Goal: Communication & Community: Answer question/provide support

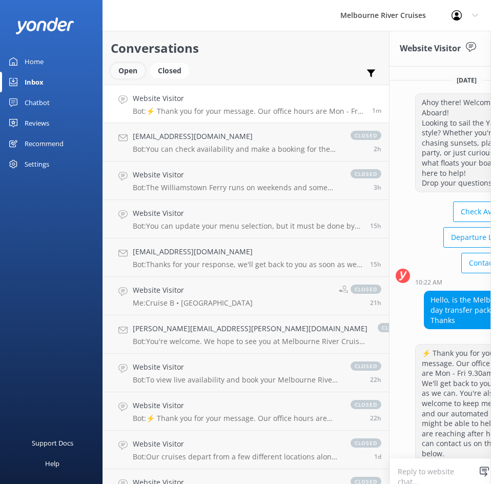
click at [129, 74] on div "Open" at bounding box center [128, 70] width 34 height 15
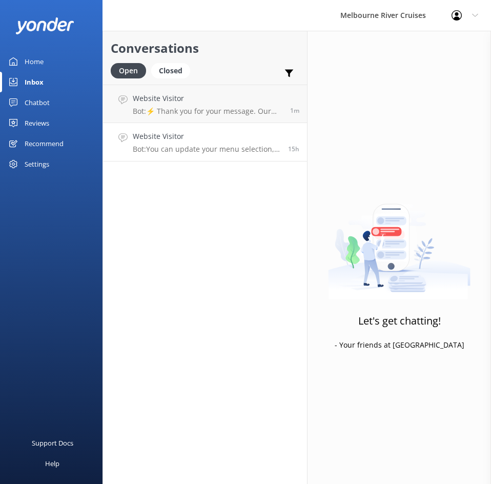
click at [167, 155] on link "Website Visitor Bot: You can update your menu selection, but it must be done by…" at bounding box center [205, 142] width 204 height 38
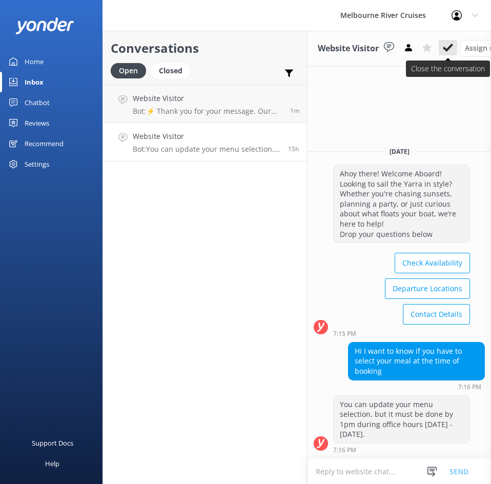
click at [447, 46] on icon at bounding box center [448, 48] width 10 height 10
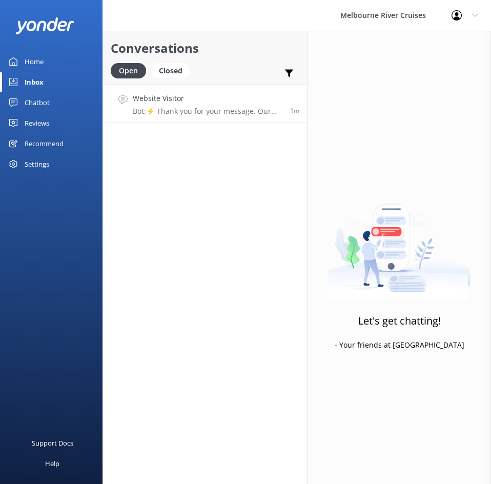
click at [181, 101] on h4 "Website Visitor" at bounding box center [208, 98] width 150 height 11
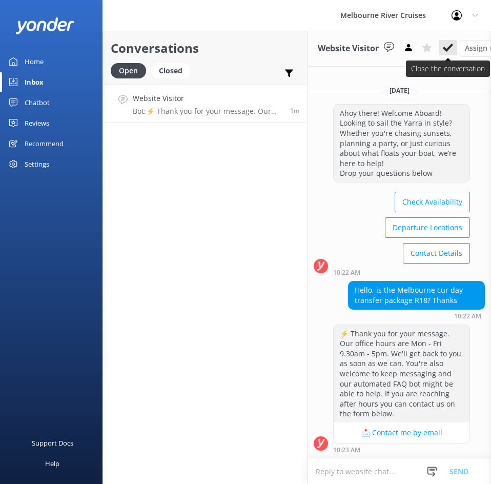
click at [451, 49] on use at bounding box center [448, 48] width 10 height 8
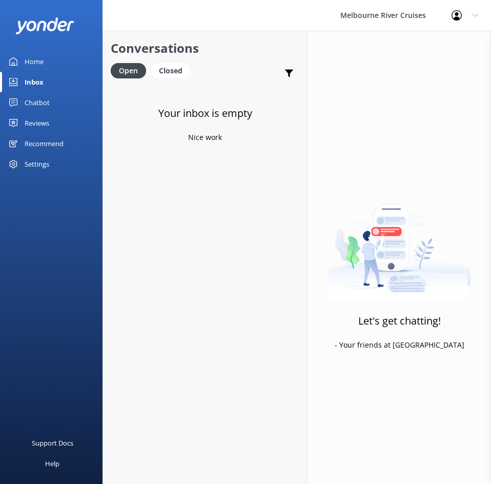
click at [31, 60] on div "Home" at bounding box center [34, 61] width 19 height 21
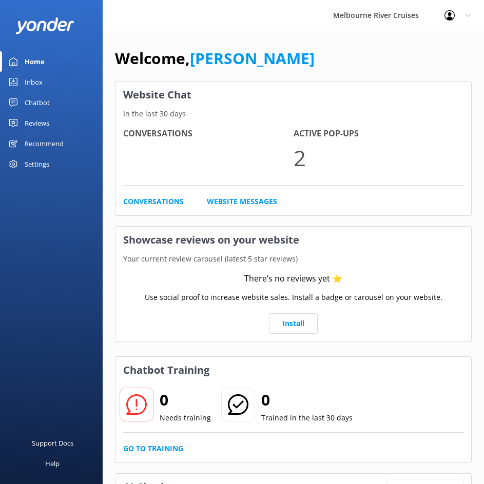
click at [31, 60] on div "Home" at bounding box center [35, 61] width 20 height 21
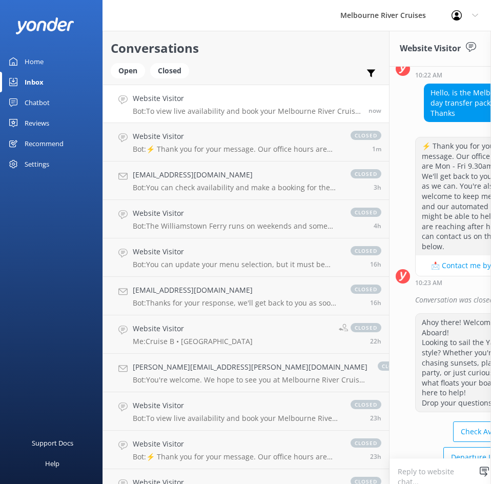
scroll to position [349, 0]
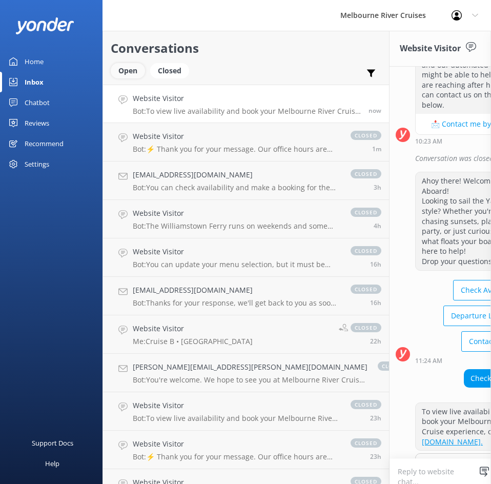
click at [125, 70] on div "Open" at bounding box center [128, 70] width 34 height 15
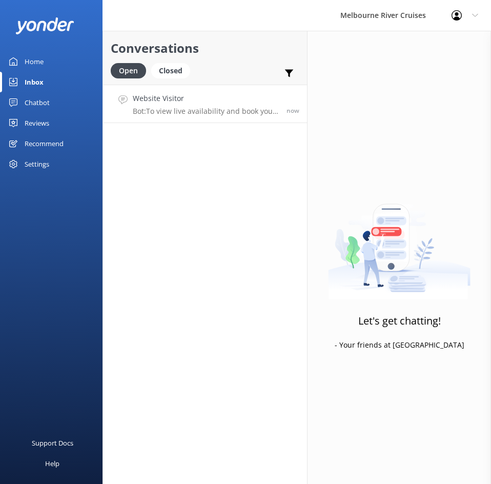
click at [160, 107] on p "Bot: To view live availability and book your Melbourne River Cruise experience,…" at bounding box center [206, 111] width 146 height 9
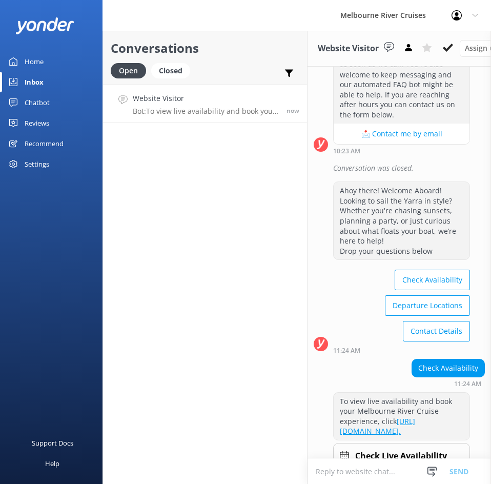
scroll to position [357, 0]
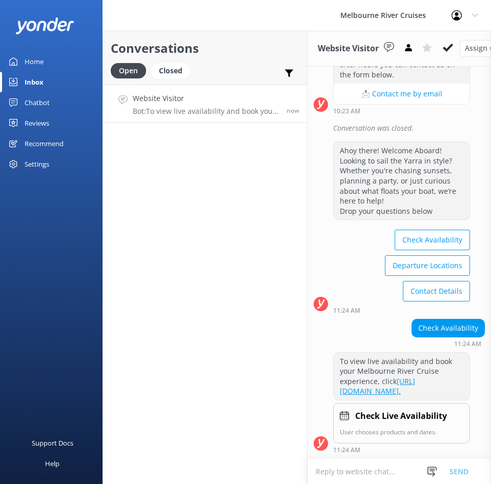
click at [399, 463] on textarea at bounding box center [400, 471] width 184 height 25
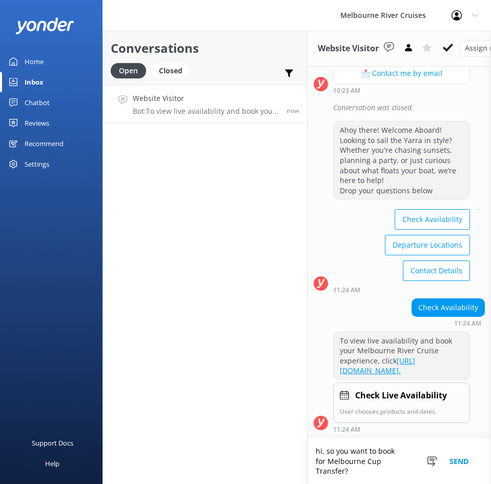
scroll to position [377, 0]
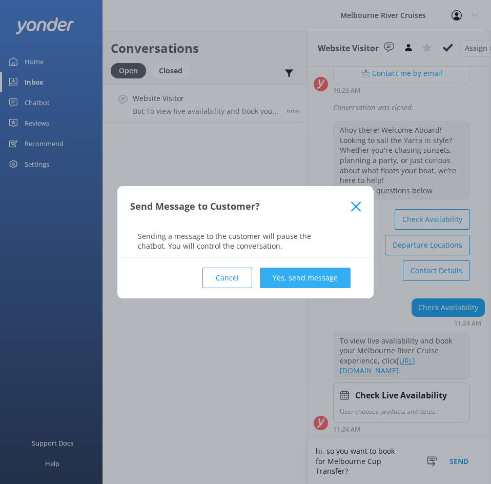
type textarea "hi, so you want to book for Melbourne Cup Transfer?"
click at [270, 281] on button "Yes, send message" at bounding box center [305, 278] width 91 height 21
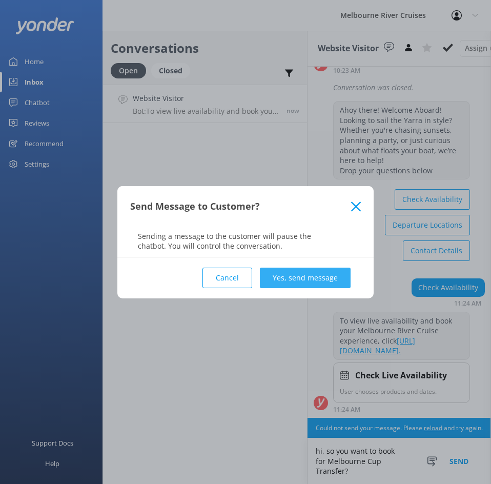
click at [318, 273] on button "Yes, send message" at bounding box center [305, 278] width 91 height 21
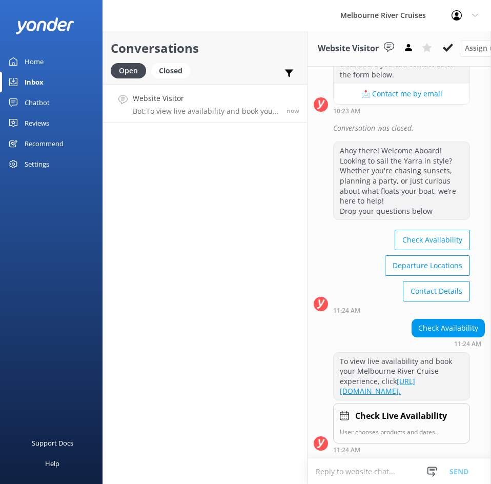
scroll to position [433, 0]
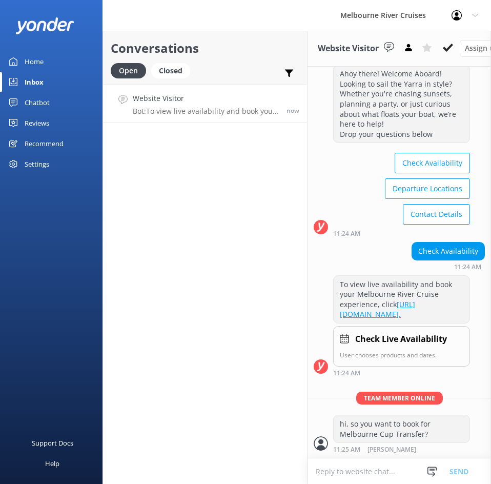
click at [359, 465] on textarea at bounding box center [400, 471] width 184 height 25
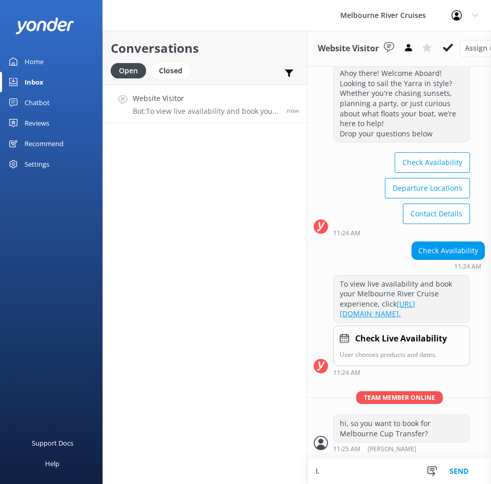
type textarea "I"
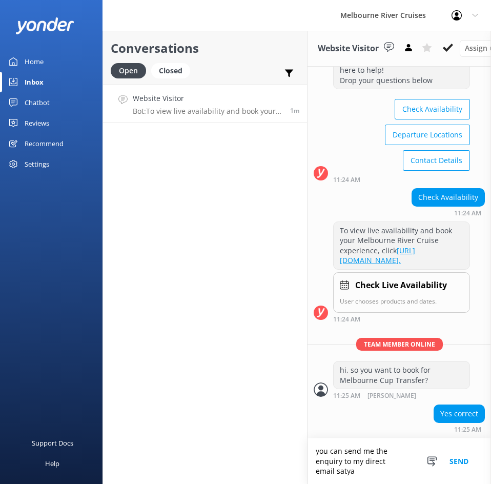
scroll to position [518, 0]
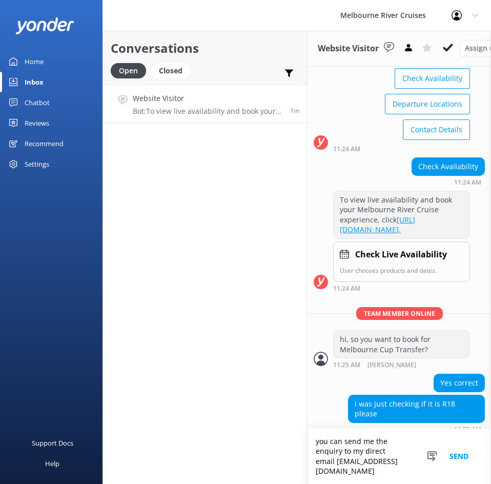
type textarea "you can send me the enquiry to my direct email satya@melbcruises.com"
drag, startPoint x: 398, startPoint y: 465, endPoint x: 310, endPoint y: 444, distance: 89.7
click at [310, 444] on textarea "you can send me the enquiry to my direct email satya@melbcruises.com" at bounding box center [400, 456] width 184 height 55
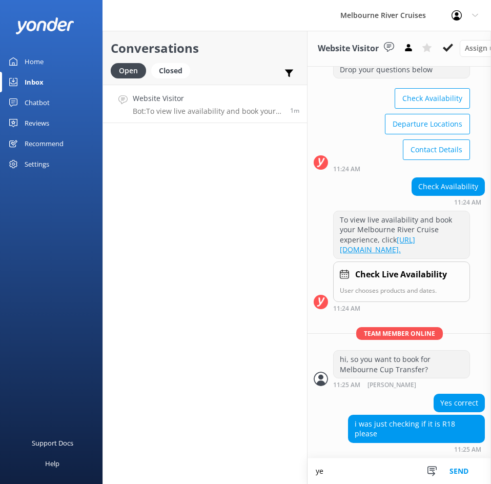
scroll to position [498, 0]
type textarea "yes it is over 18+ boat"
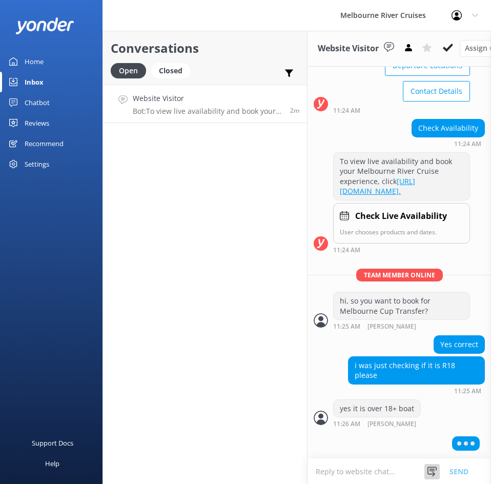
scroll to position [555, 0]
click at [383, 460] on textarea at bounding box center [400, 471] width 184 height 25
paste textarea "you can send me the enquiry to my direct email satya@melbcruises.com"
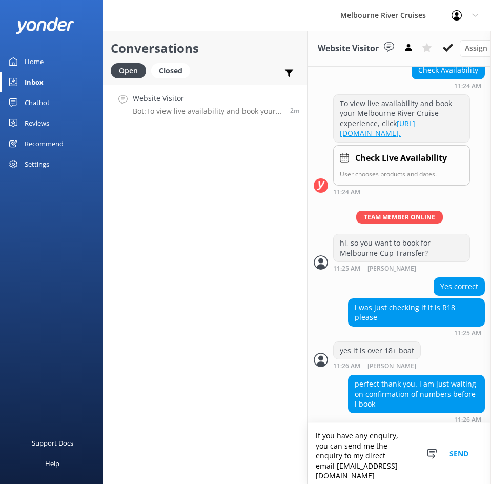
scroll to position [615, 0]
type textarea "if you have any enquiry, you can send me the enquiry to my direct email satya@m…"
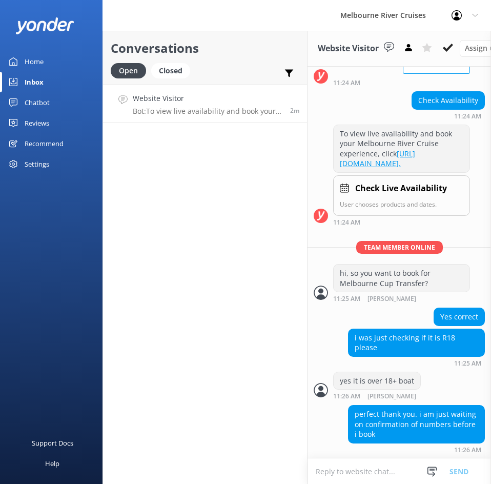
scroll to position [638, 0]
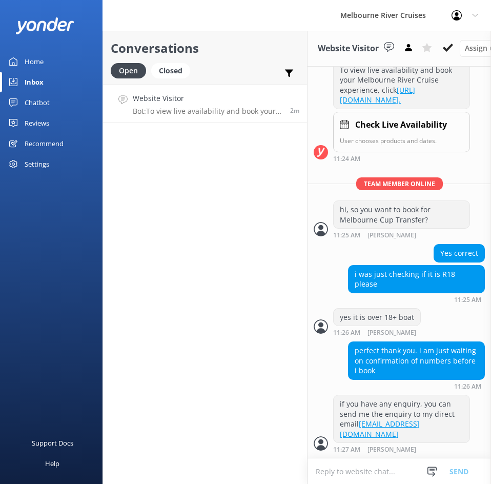
click at [361, 466] on textarea at bounding box center [400, 471] width 184 height 25
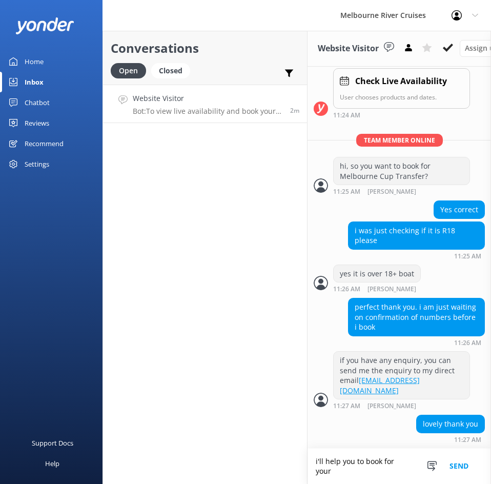
scroll to position [682, 0]
type textarea "i'll help you to book for your group"
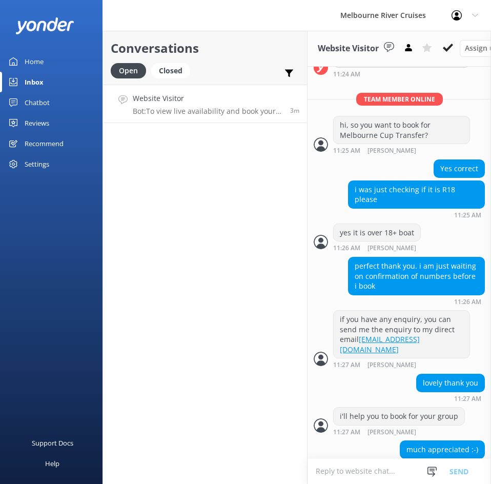
scroll to position [738, 0]
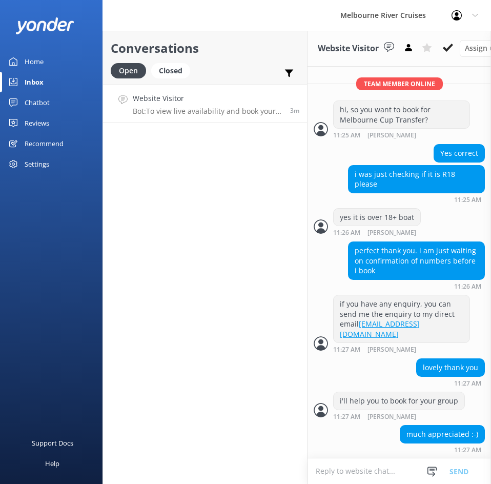
click at [357, 459] on textarea at bounding box center [400, 471] width 184 height 25
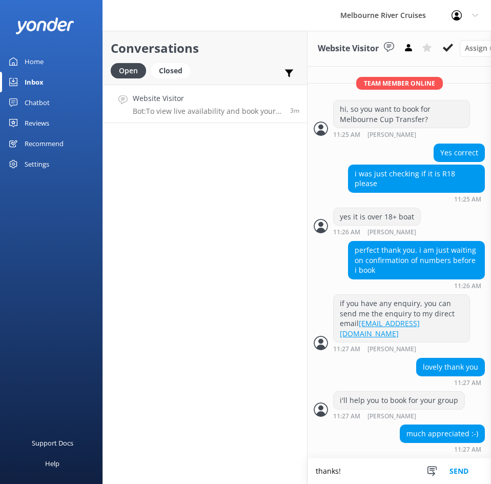
scroll to position [739, 0]
type textarea "thanks!"
click at [456, 468] on button "Send" at bounding box center [459, 472] width 38 height 26
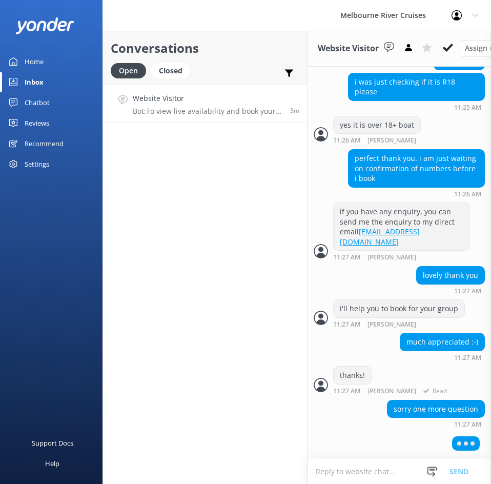
scroll to position [829, 0]
click at [370, 465] on textarea at bounding box center [400, 471] width 184 height 25
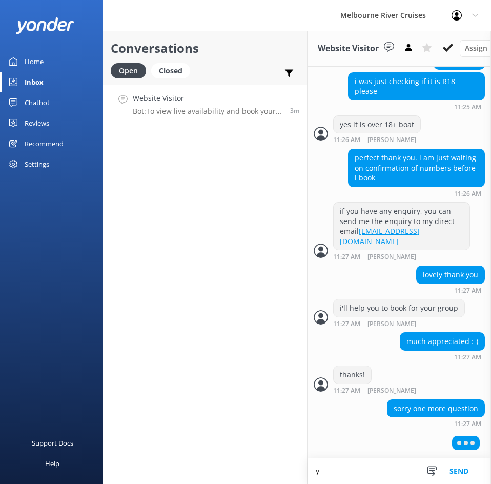
scroll to position [829, 0]
type textarea "y"
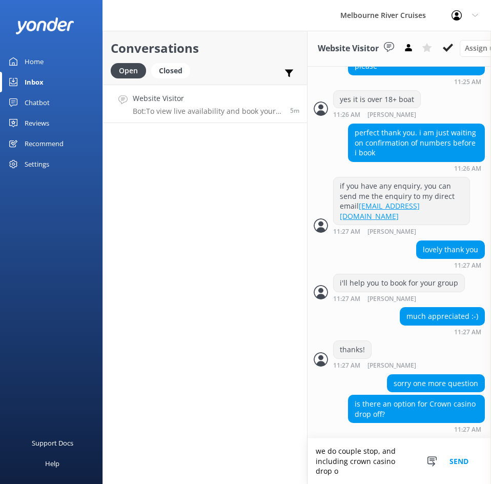
scroll to position [856, 0]
type textarea "we do couple stop, and including crown casino drop off as well"
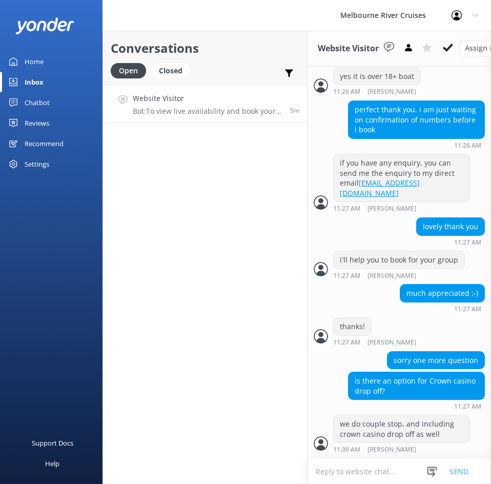
scroll to position [903, 0]
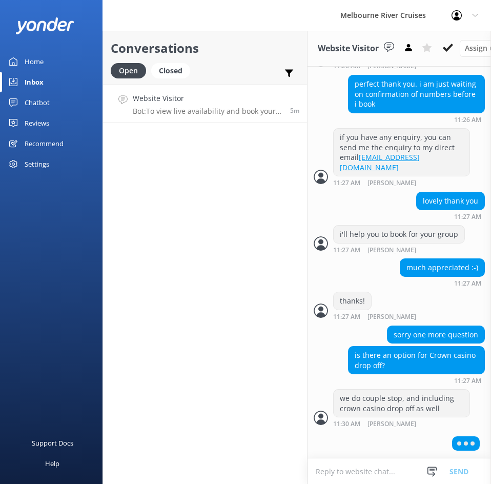
click at [274, 292] on div "Conversations Open Closed Important Assigned to me Unassigned Website Visitor B…" at bounding box center [205, 257] width 205 height 453
click at [354, 267] on div "much appreciated :-) 11:27 AM" at bounding box center [400, 273] width 184 height 28
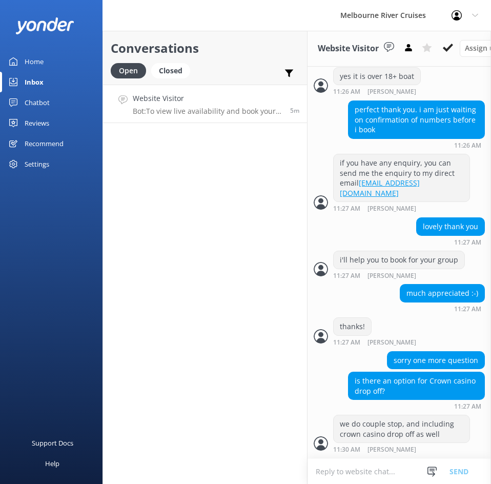
scroll to position [913, 0]
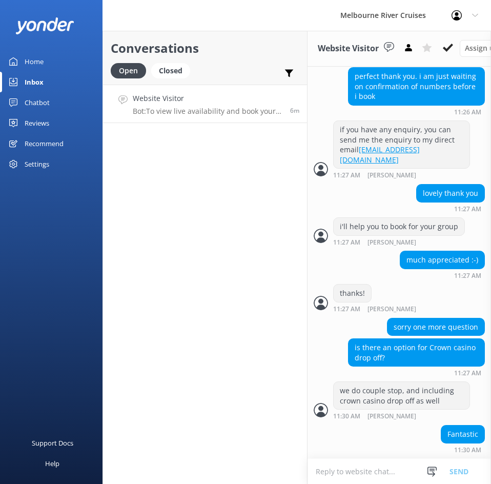
click at [368, 465] on textarea at bounding box center [400, 471] width 184 height 25
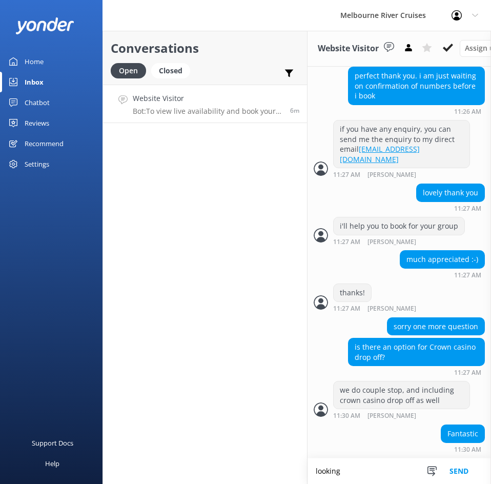
scroll to position [913, 0]
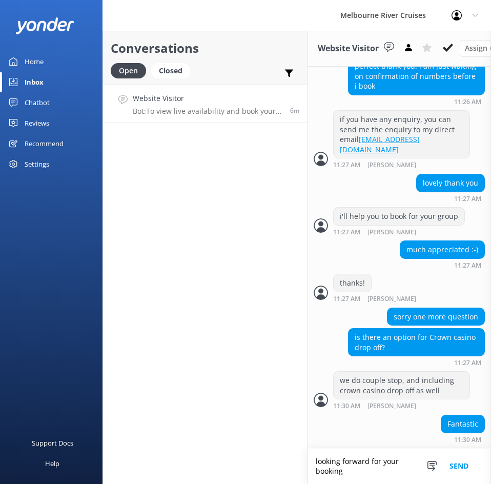
type textarea "looking forward for your booking"
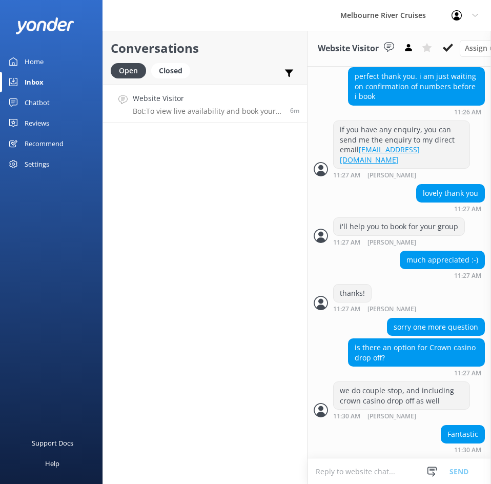
scroll to position [913, 0]
click at [449, 429] on div "Fantastic" at bounding box center [463, 434] width 43 height 17
drag, startPoint x: 451, startPoint y: 430, endPoint x: 419, endPoint y: 449, distance: 37.5
click at [419, 449] on div "Fantastic 11:30 AM" at bounding box center [400, 441] width 184 height 33
click at [430, 467] on icon at bounding box center [432, 472] width 10 height 10
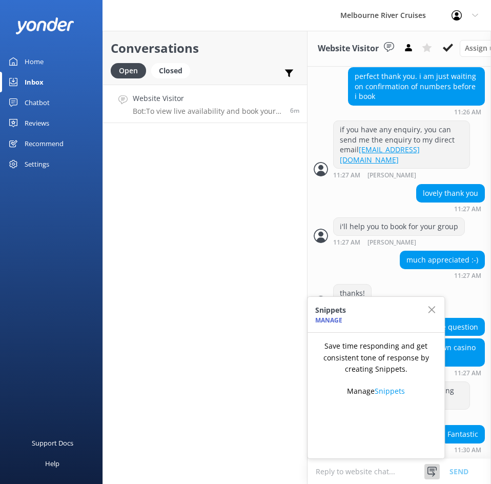
click at [409, 465] on textarea at bounding box center [400, 471] width 184 height 25
click at [428, 305] on icon "button" at bounding box center [432, 310] width 10 height 10
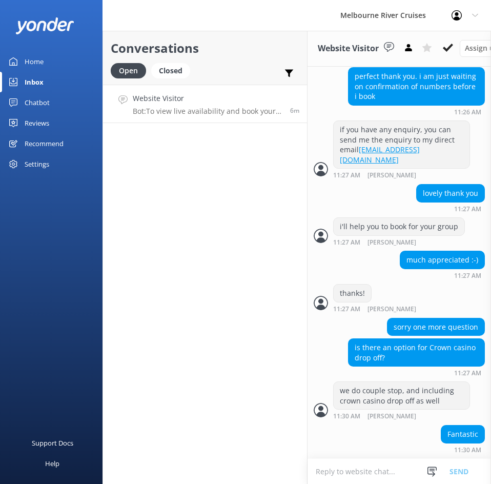
click at [200, 114] on p "Bot: To view live availability and book your Melbourne River Cruise experience,…" at bounding box center [208, 111] width 150 height 9
click at [128, 71] on div "Open" at bounding box center [128, 70] width 35 height 15
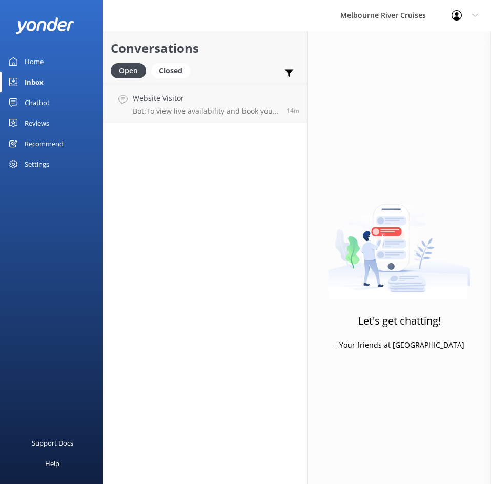
click at [218, 130] on div "Conversations Open Closed Important Assigned to me Unassigned Website Visitor B…" at bounding box center [205, 257] width 205 height 453
click at [227, 115] on p "Bot: To view live availability and book your Melbourne River Cruise experience,…" at bounding box center [206, 111] width 146 height 9
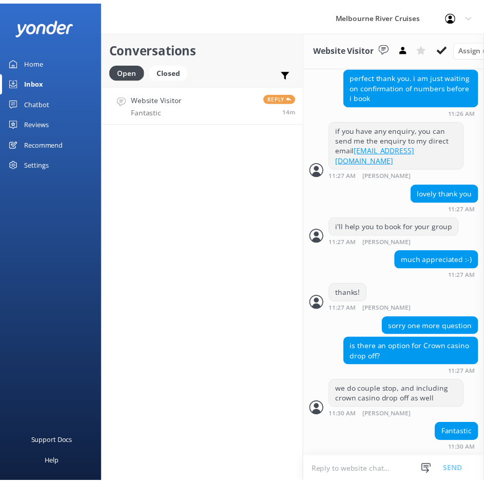
scroll to position [913, 0]
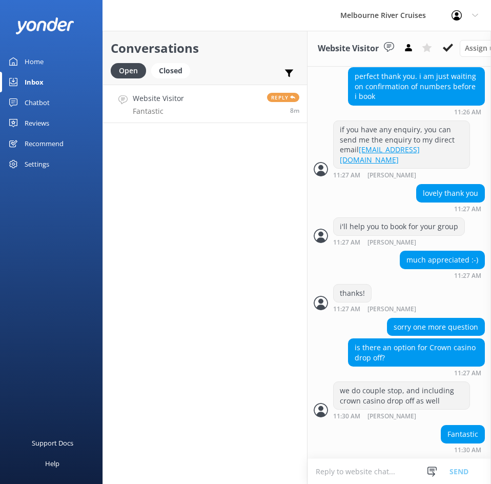
click at [229, 110] on link "Website Visitor Fantastic Reply 8m" at bounding box center [205, 104] width 204 height 38
click at [240, 199] on div "Conversations Open Closed Important Assigned to me Unassigned Website Visitor F…" at bounding box center [205, 257] width 205 height 453
click at [359, 465] on textarea at bounding box center [400, 471] width 184 height 25
click at [450, 48] on use at bounding box center [448, 48] width 10 height 8
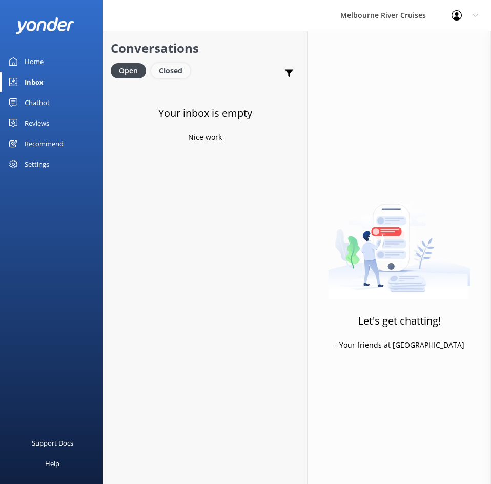
click at [175, 65] on div "Closed" at bounding box center [170, 70] width 39 height 15
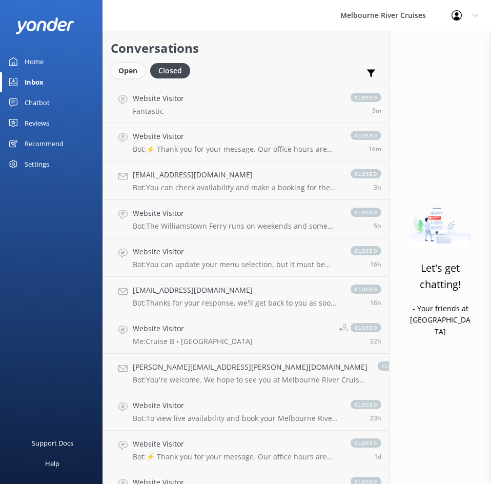
click at [115, 68] on div "Open" at bounding box center [128, 70] width 34 height 15
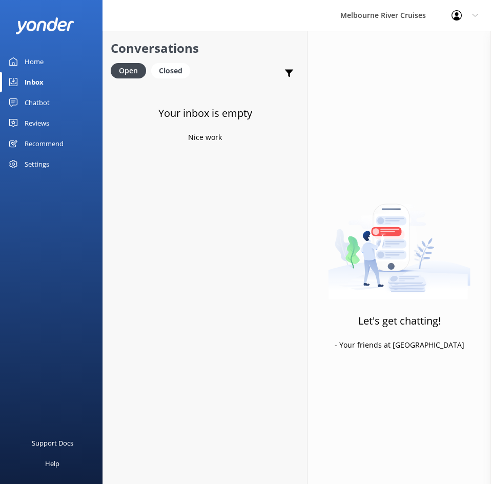
click at [64, 62] on link "Home" at bounding box center [51, 61] width 103 height 21
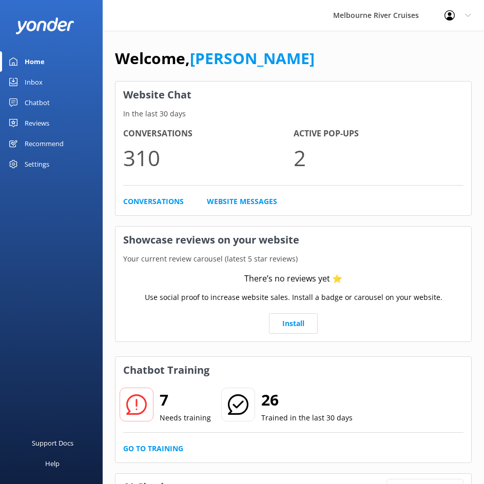
click at [54, 105] on link "Chatbot" at bounding box center [51, 102] width 103 height 21
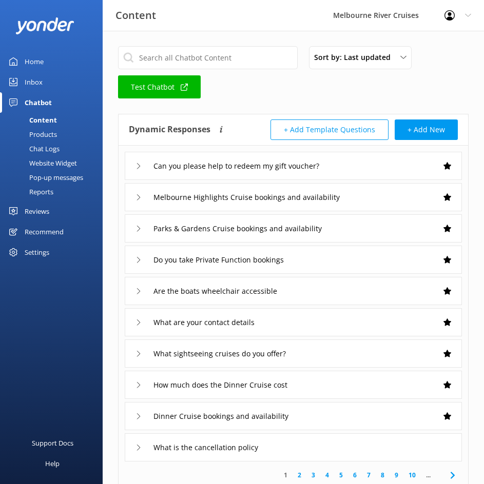
click at [42, 63] on div "Home" at bounding box center [34, 61] width 19 height 21
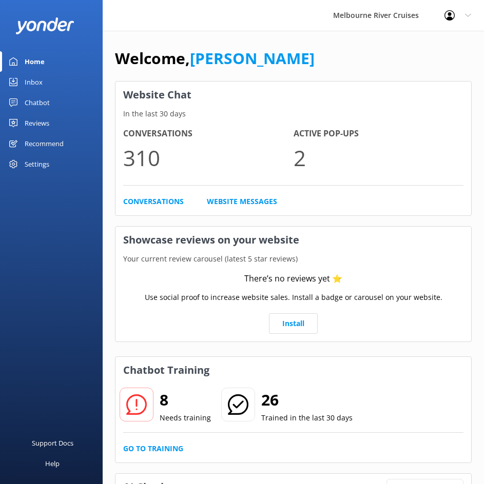
click at [302, 157] on p "2" at bounding box center [378, 158] width 170 height 34
click at [160, 446] on link "Go to Training" at bounding box center [153, 448] width 60 height 11
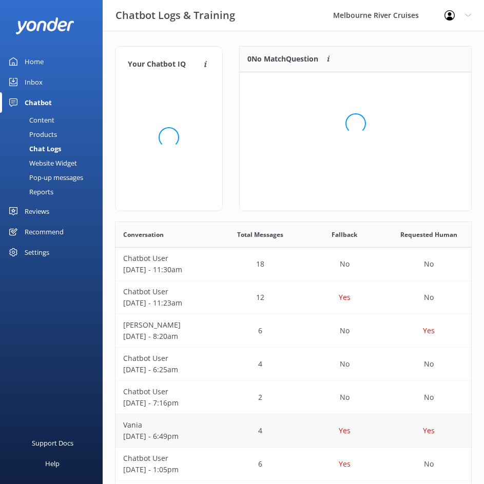
scroll to position [352, 348]
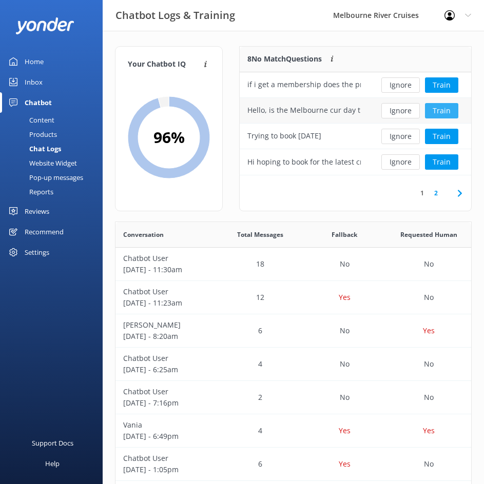
click at [446, 108] on button "Train" at bounding box center [441, 110] width 33 height 15
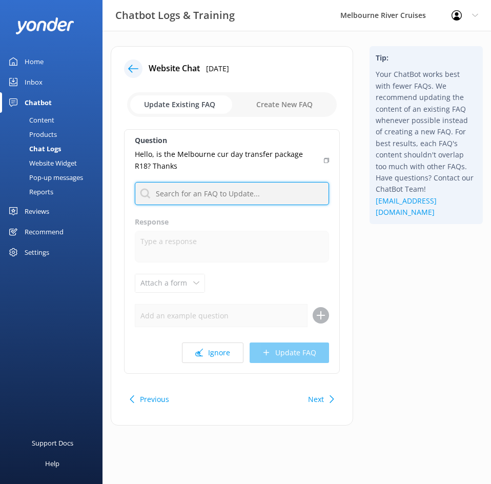
click at [224, 190] on input "text" at bounding box center [232, 193] width 194 height 23
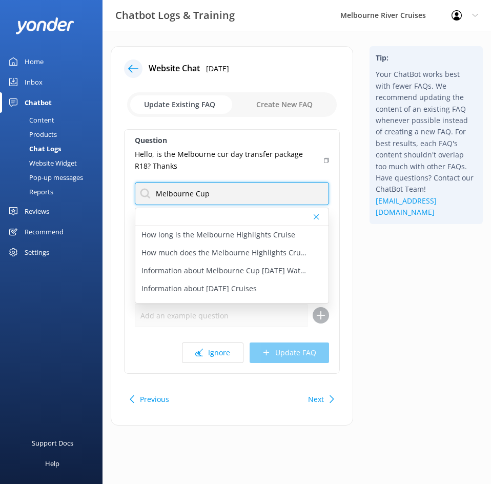
type input "melbourne cup"
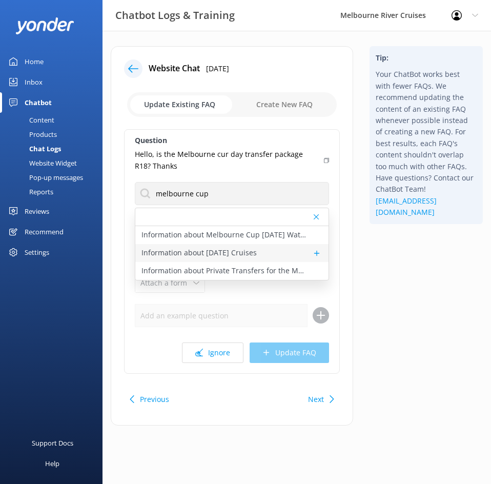
click at [257, 252] on p "Information about Melbourne Cup Day Cruises" at bounding box center [199, 252] width 115 height 11
type textarea "Celebrate Melbourne Cup Day in style with a return river cruise to Flemington f…"
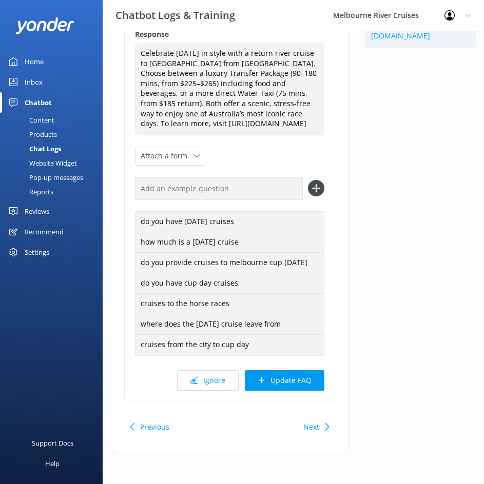
scroll to position [195, 0]
click at [312, 382] on button "Update FAQ" at bounding box center [285, 380] width 80 height 21
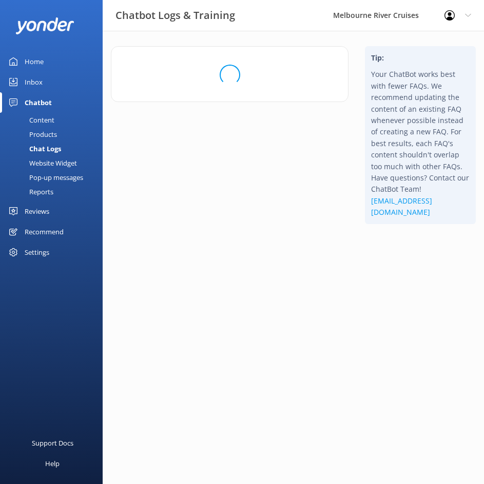
scroll to position [0, 0]
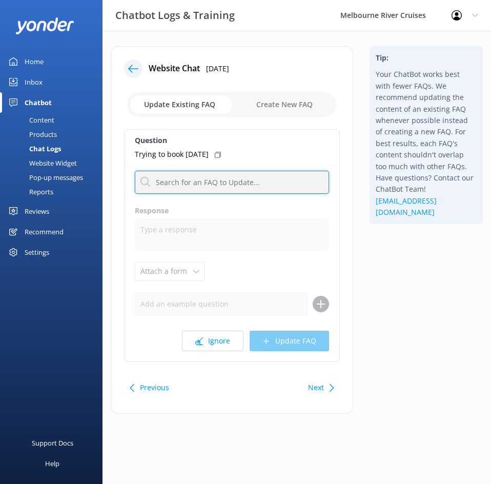
click at [241, 177] on input "text" at bounding box center [232, 182] width 194 height 23
type input "availability"
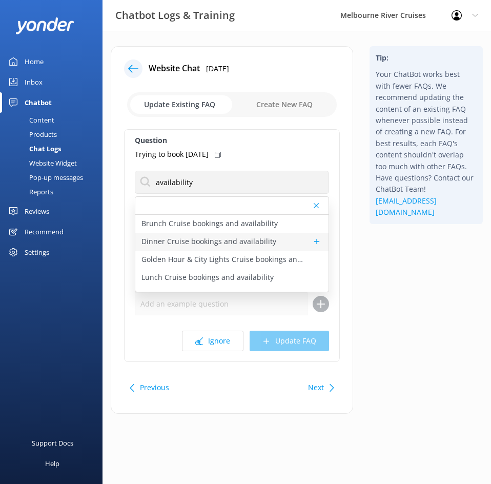
click at [246, 245] on p "Dinner Cruise bookings and availability" at bounding box center [209, 241] width 135 height 11
type textarea "To view live availability and book your Spirit of Melbourne Dinner Cruise, clic…"
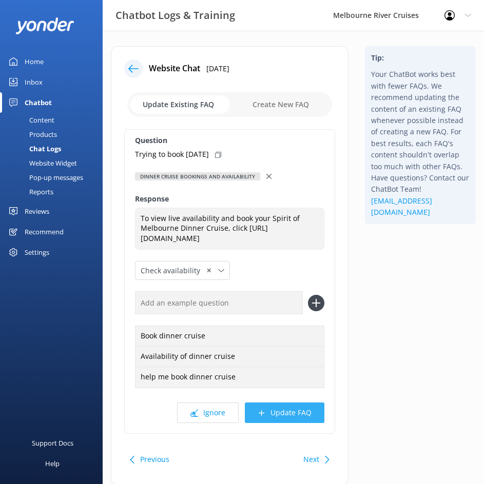
click at [298, 423] on button "Update FAQ" at bounding box center [285, 413] width 80 height 21
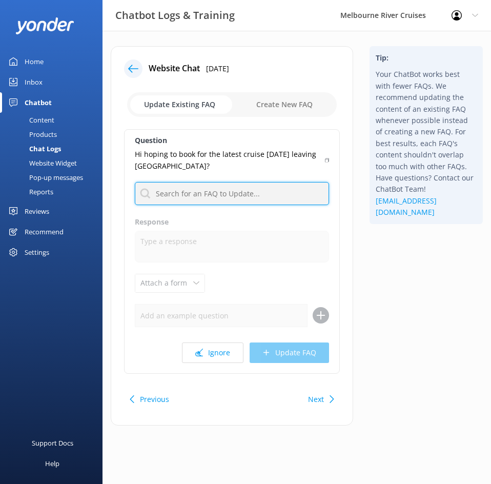
click at [270, 194] on input "text" at bounding box center [232, 193] width 194 height 23
type input "sightseeing"
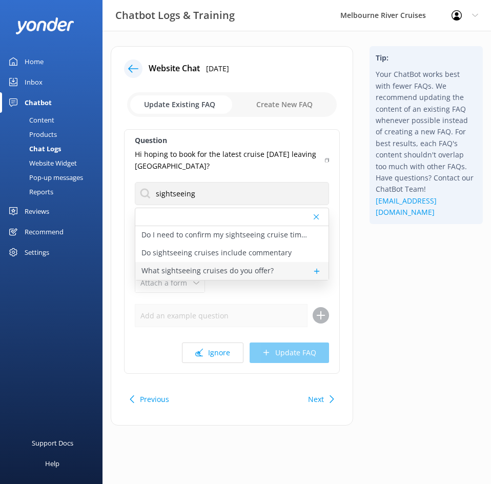
click at [222, 270] on p "What sightseeing cruises do you offer?" at bounding box center [208, 270] width 132 height 11
type textarea "We offer a variety of sightseeing cruises, including the Williamstown Ferry, gi…"
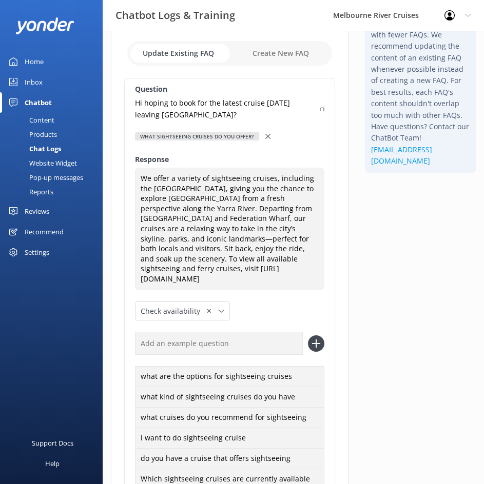
scroll to position [103, 0]
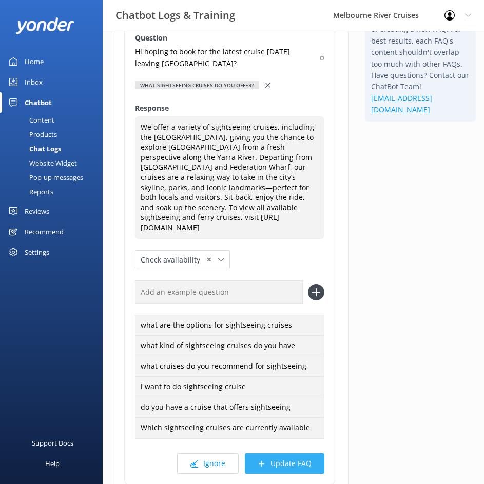
click at [265, 461] on icon at bounding box center [262, 464] width 8 height 8
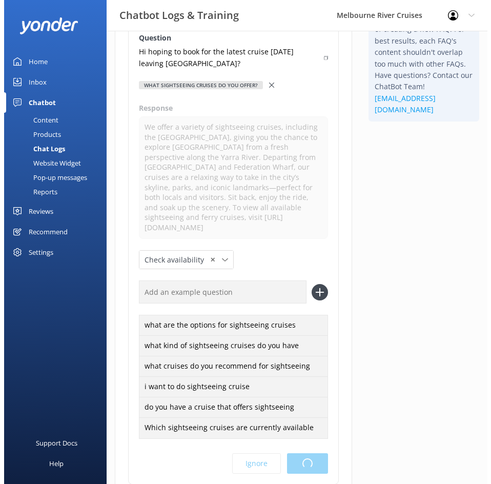
scroll to position [0, 0]
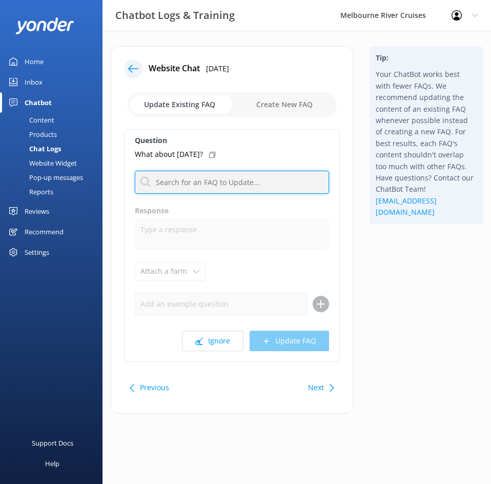
click at [233, 182] on input "text" at bounding box center [232, 182] width 194 height 23
type input "availability"
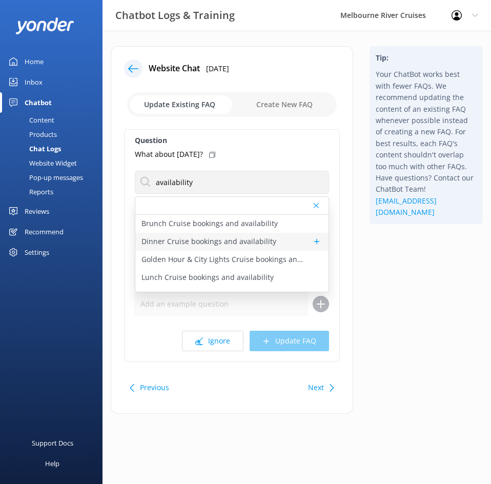
click at [218, 244] on p "Dinner Cruise bookings and availability" at bounding box center [209, 241] width 135 height 11
type textarea "To view live availability and book your Spirit of Melbourne Dinner Cruise, clic…"
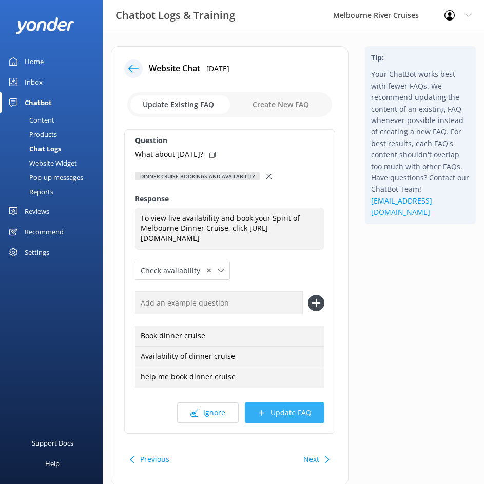
click at [311, 423] on button "Update FAQ" at bounding box center [285, 413] width 80 height 21
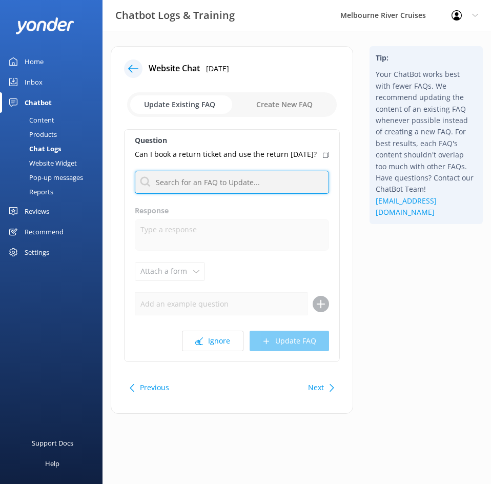
click at [254, 194] on input "text" at bounding box center [232, 182] width 194 height 23
click at [227, 351] on button "Ignore" at bounding box center [213, 341] width 62 height 21
click at [226, 173] on input "text" at bounding box center [232, 182] width 194 height 23
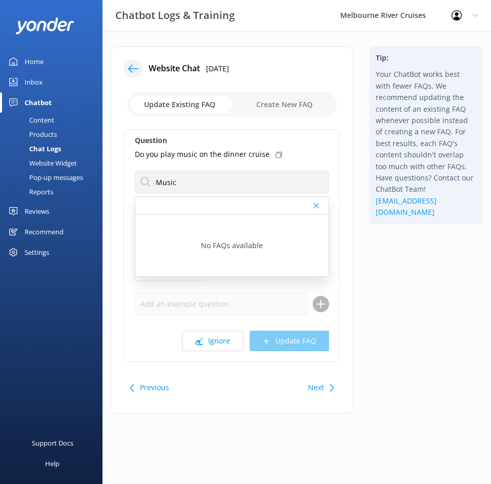
click at [318, 205] on icon at bounding box center [316, 206] width 5 height 6
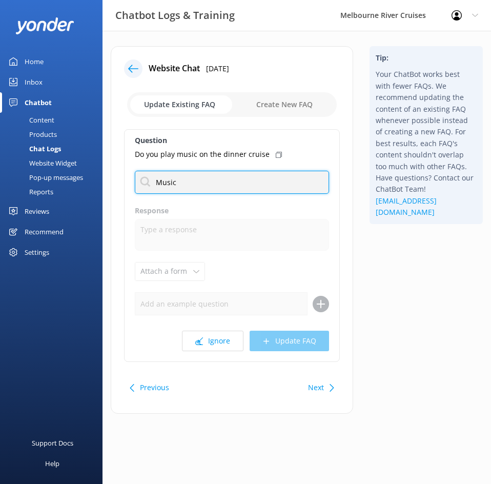
click at [218, 180] on input "Music" at bounding box center [232, 182] width 194 height 23
drag, startPoint x: 218, startPoint y: 181, endPoint x: 116, endPoint y: 181, distance: 101.6
click at [116, 181] on div "Website Chat 6th Sep 2025 Update Existing FAQ Create New FAQ Question Do you pl…" at bounding box center [232, 230] width 243 height 368
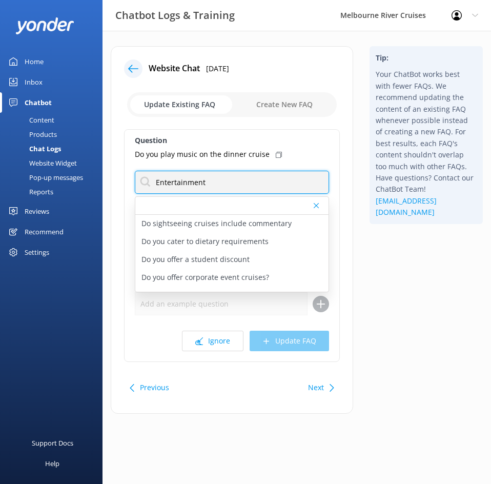
type input "Entertainment"
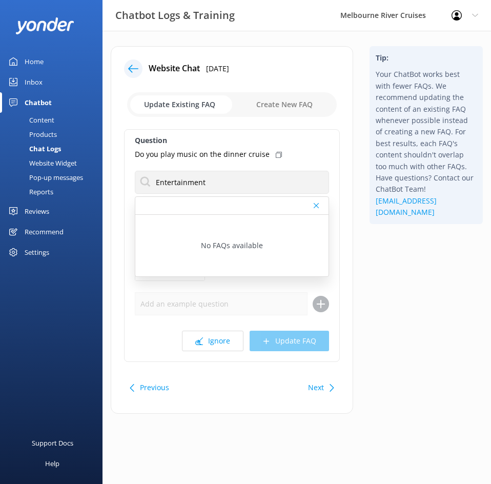
click at [318, 205] on icon at bounding box center [316, 206] width 5 height 6
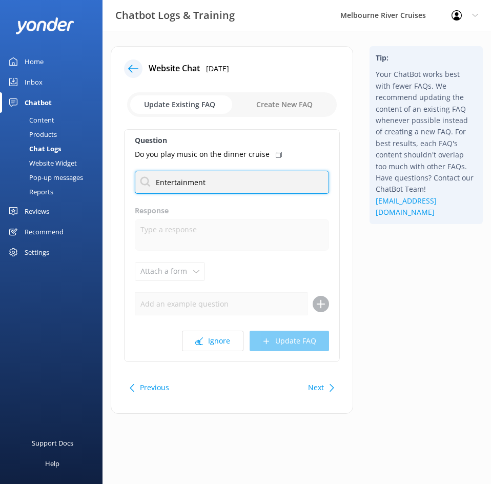
click at [269, 184] on input "Entertainment" at bounding box center [232, 182] width 194 height 23
click at [222, 340] on button "Ignore" at bounding box center [213, 341] width 62 height 21
click at [223, 181] on input "text" at bounding box center [232, 182] width 194 height 23
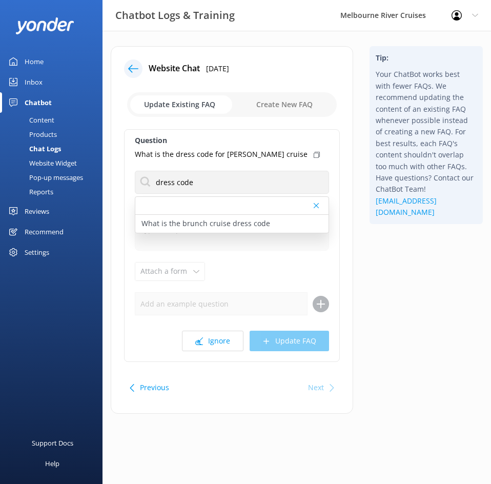
click at [320, 203] on div at bounding box center [317, 206] width 7 height 6
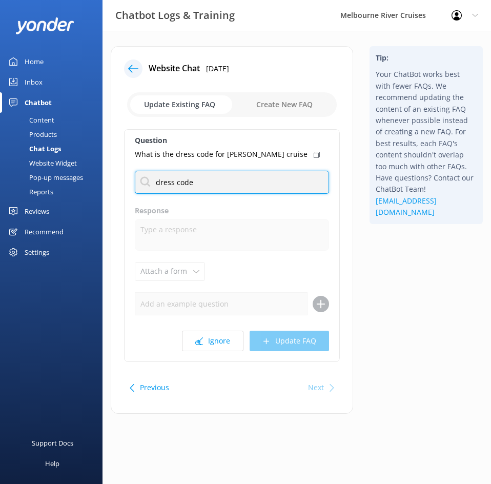
click at [251, 185] on input "dress code" at bounding box center [232, 182] width 194 height 23
drag, startPoint x: 246, startPoint y: 185, endPoint x: 148, endPoint y: 181, distance: 97.6
click at [148, 181] on input "dress code" at bounding box center [232, 182] width 194 height 23
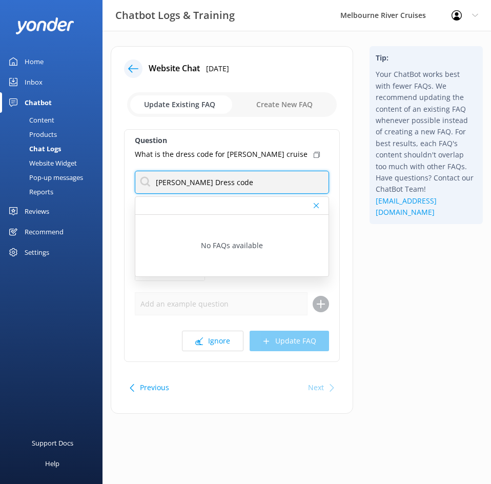
type input "NYE Dress code"
click at [315, 209] on div at bounding box center [231, 206] width 193 height 18
click at [316, 208] on icon at bounding box center [316, 206] width 5 height 6
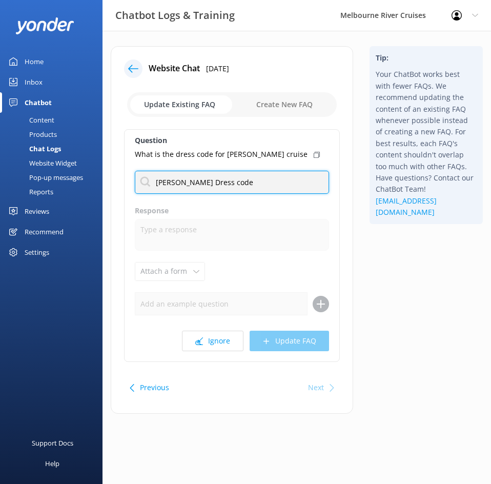
drag, startPoint x: 246, startPoint y: 181, endPoint x: 141, endPoint y: 164, distance: 107.0
click at [141, 164] on div "Question What is the dress code for NYE cruise NYE Dress code No FAQs available…" at bounding box center [232, 245] width 216 height 233
click at [266, 181] on input "NYE Dress code" at bounding box center [232, 182] width 194 height 23
click at [274, 347] on div "Ignore Update FAQ" at bounding box center [232, 341] width 194 height 21
click at [228, 186] on input "NYE Dress code" at bounding box center [232, 182] width 194 height 23
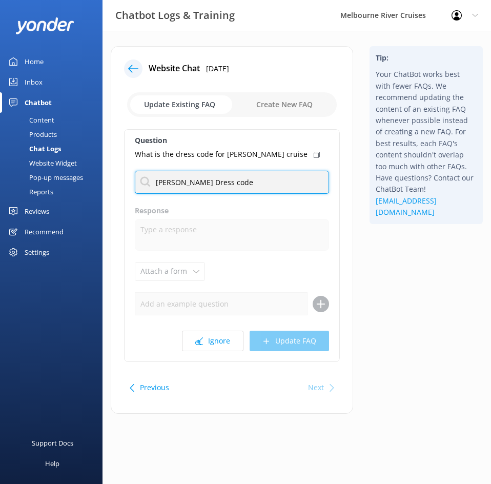
click at [228, 186] on input "NYE Dress code" at bounding box center [232, 182] width 194 height 23
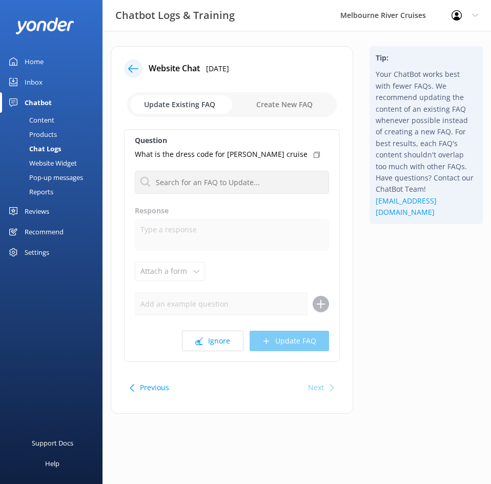
click at [280, 215] on label "Response" at bounding box center [232, 210] width 194 height 11
click at [303, 337] on div "Ignore Update FAQ" at bounding box center [232, 341] width 194 height 21
click at [241, 145] on label "Question" at bounding box center [232, 140] width 194 height 11
click at [241, 157] on p "What is the dress code for NYE cruise" at bounding box center [221, 154] width 173 height 11
click at [277, 342] on div "Ignore Update FAQ" at bounding box center [232, 341] width 194 height 21
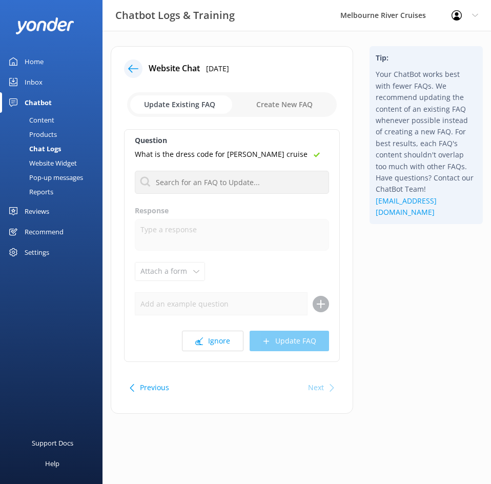
click at [270, 106] on input "checkbox" at bounding box center [232, 104] width 210 height 25
checkbox input "true"
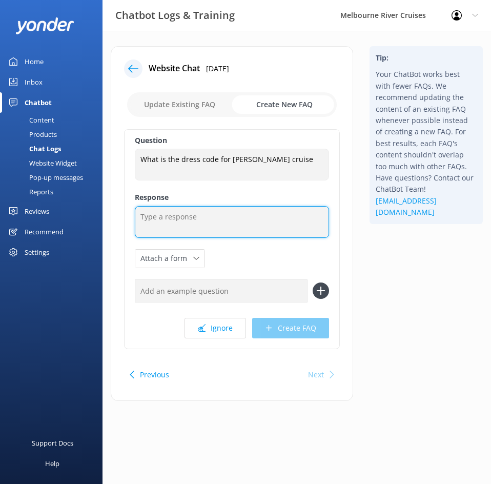
click at [256, 227] on textarea at bounding box center [232, 222] width 194 height 32
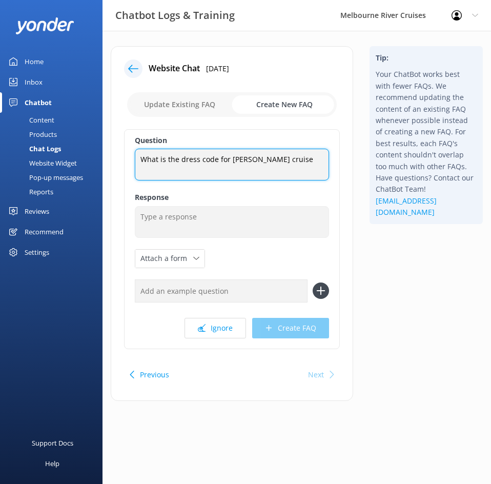
drag, startPoint x: 275, startPoint y: 156, endPoint x: 134, endPoint y: 157, distance: 141.1
click at [134, 157] on div "Question What is the dress code for NYE cruise What is the dress code for NYE c…" at bounding box center [232, 239] width 216 height 220
click at [220, 286] on input "text" at bounding box center [221, 291] width 173 height 23
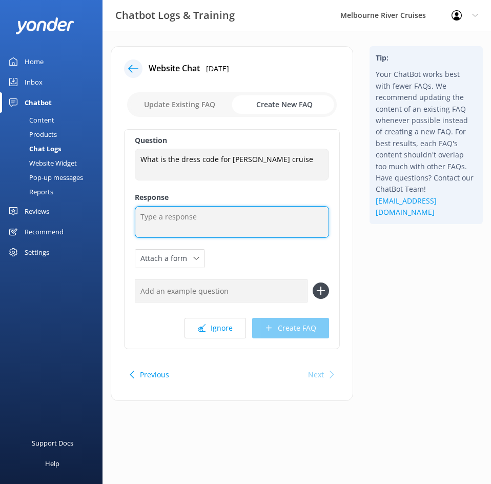
click at [225, 228] on textarea at bounding box center [232, 222] width 194 height 32
paste textarea "We don’t have a strict dress code for the NYE Cruise, but we do ask guests to d…"
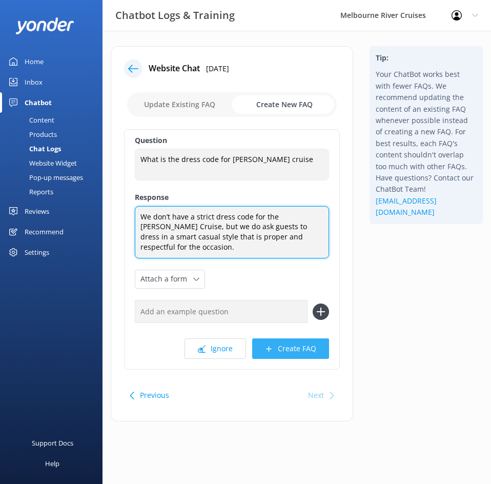
type textarea "We don’t have a strict dress code for the NYE Cruise, but we do ask guests to d…"
click at [307, 339] on button "Create FAQ" at bounding box center [290, 349] width 77 height 21
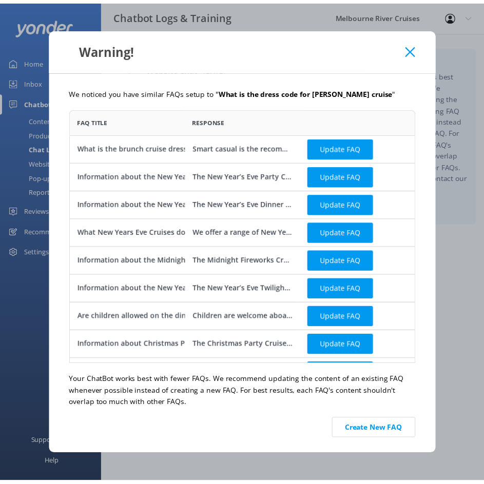
scroll to position [249, 344]
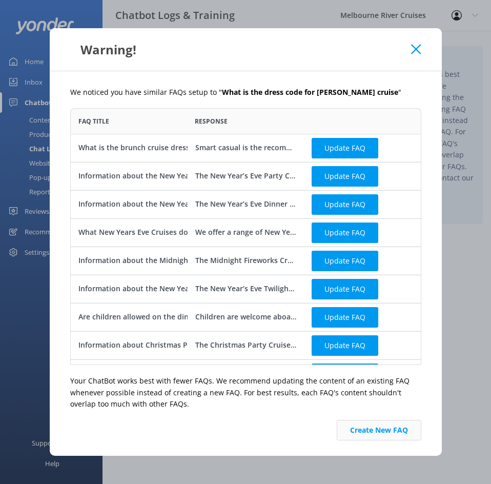
click at [397, 436] on button "Create New FAQ" at bounding box center [379, 430] width 85 height 21
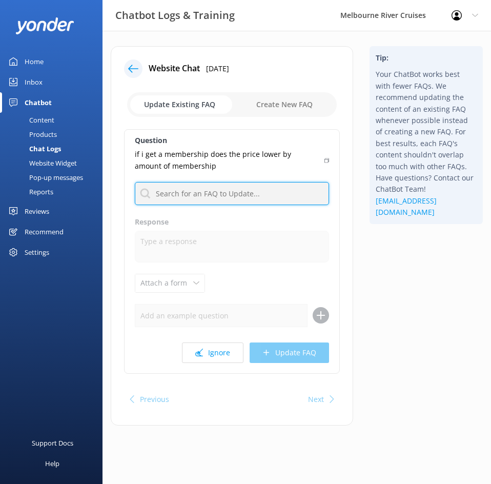
click at [221, 203] on input "text" at bounding box center [232, 193] width 194 height 23
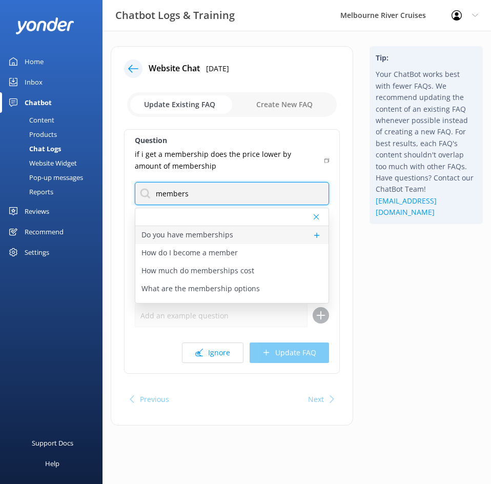
type input "members"
click at [216, 242] on div "Do you have memberships" at bounding box center [231, 235] width 193 height 18
type textarea "We offer annual memberships through our Yarra River Explorer Club, designed to …"
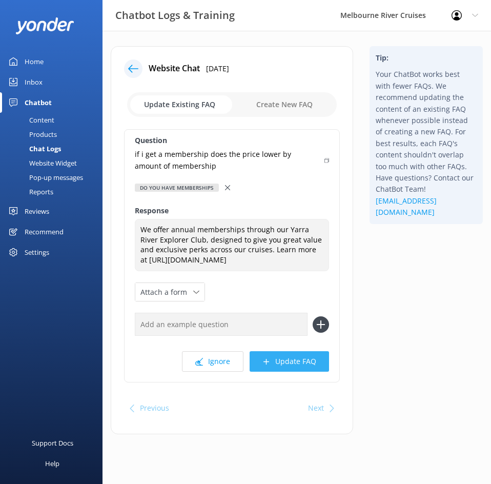
click at [289, 370] on button "Update FAQ" at bounding box center [290, 361] width 80 height 21
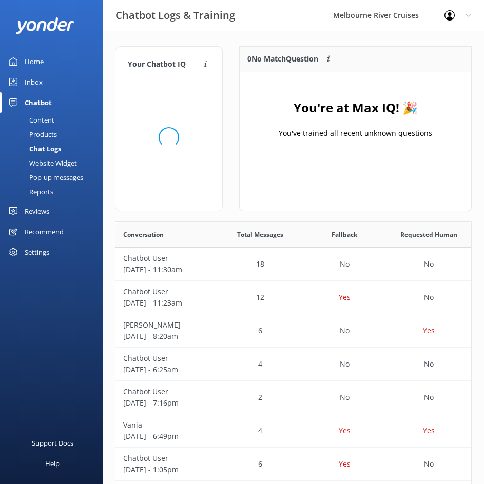
scroll to position [121, 223]
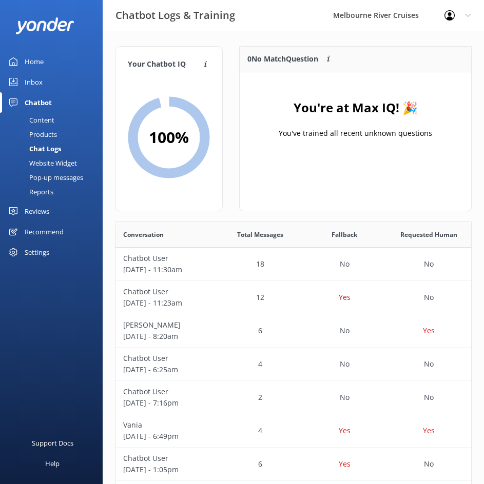
click at [61, 58] on link "Home" at bounding box center [51, 61] width 103 height 21
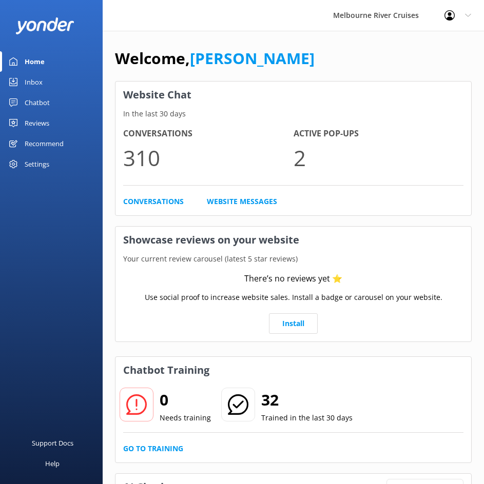
click at [48, 57] on link "Home" at bounding box center [51, 61] width 103 height 21
